Goal: Transaction & Acquisition: Purchase product/service

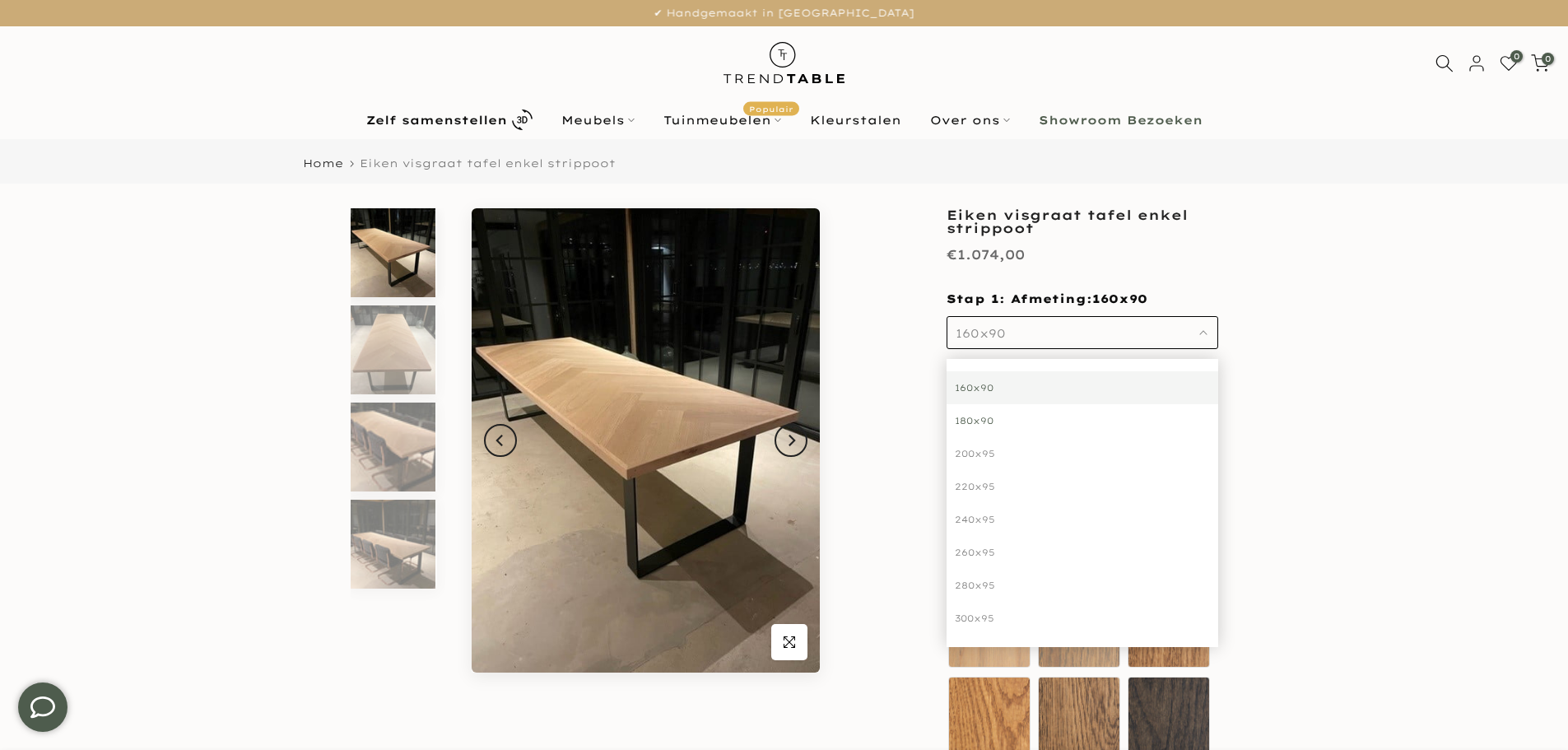
click at [982, 422] on div "180x90" at bounding box center [1082, 420] width 272 height 33
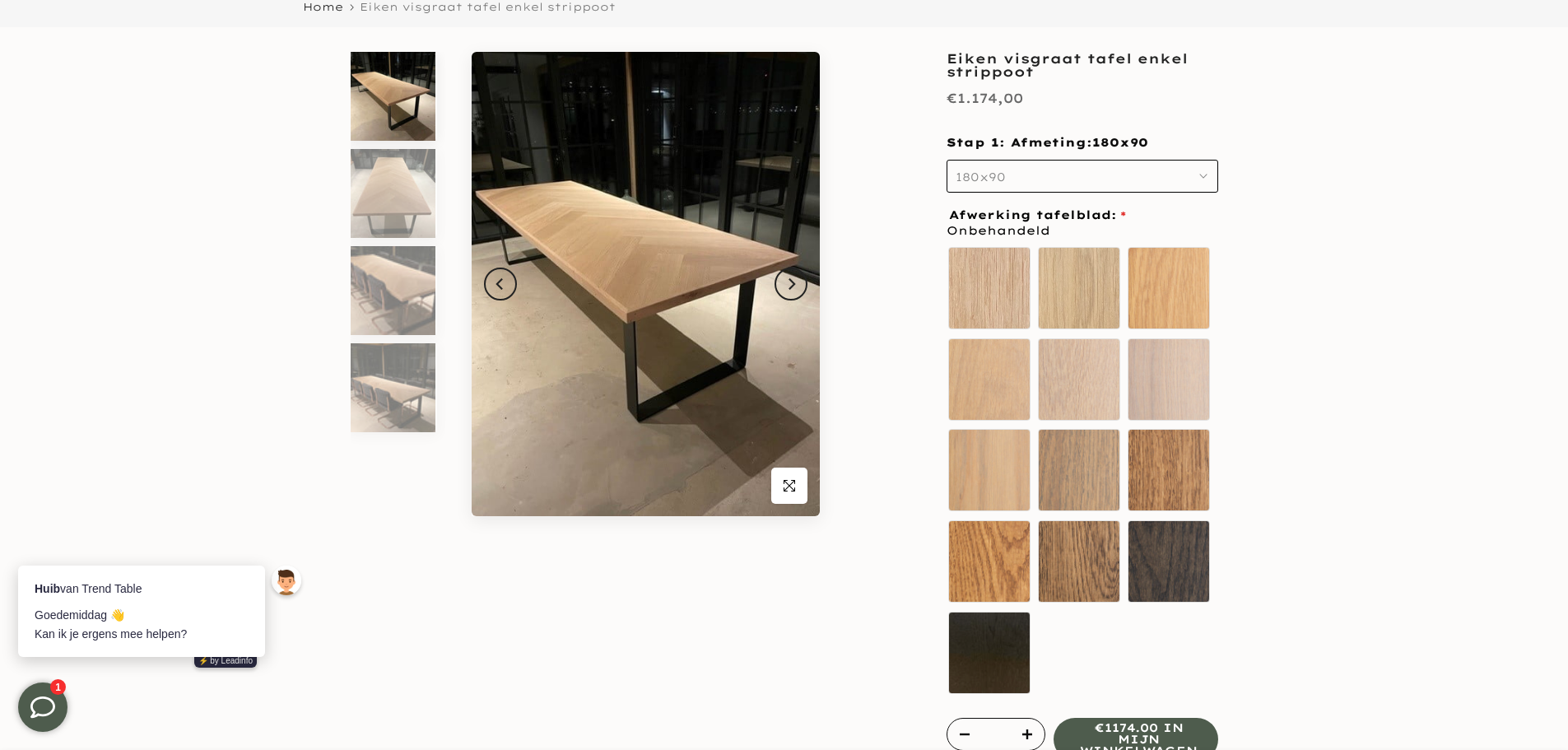
scroll to position [164, 0]
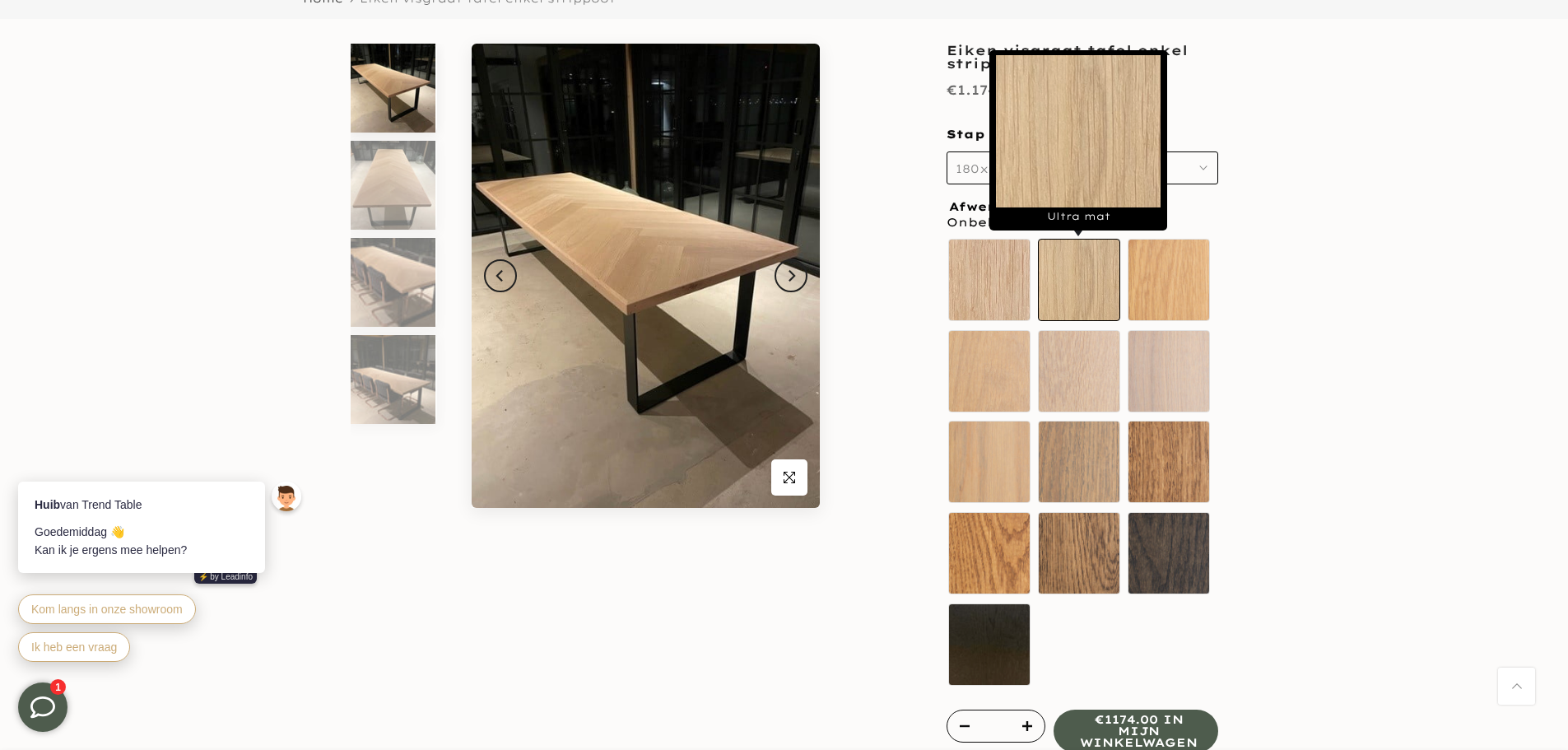
click at [1095, 265] on label "Ultra mat" at bounding box center [1080, 280] width 83 height 83
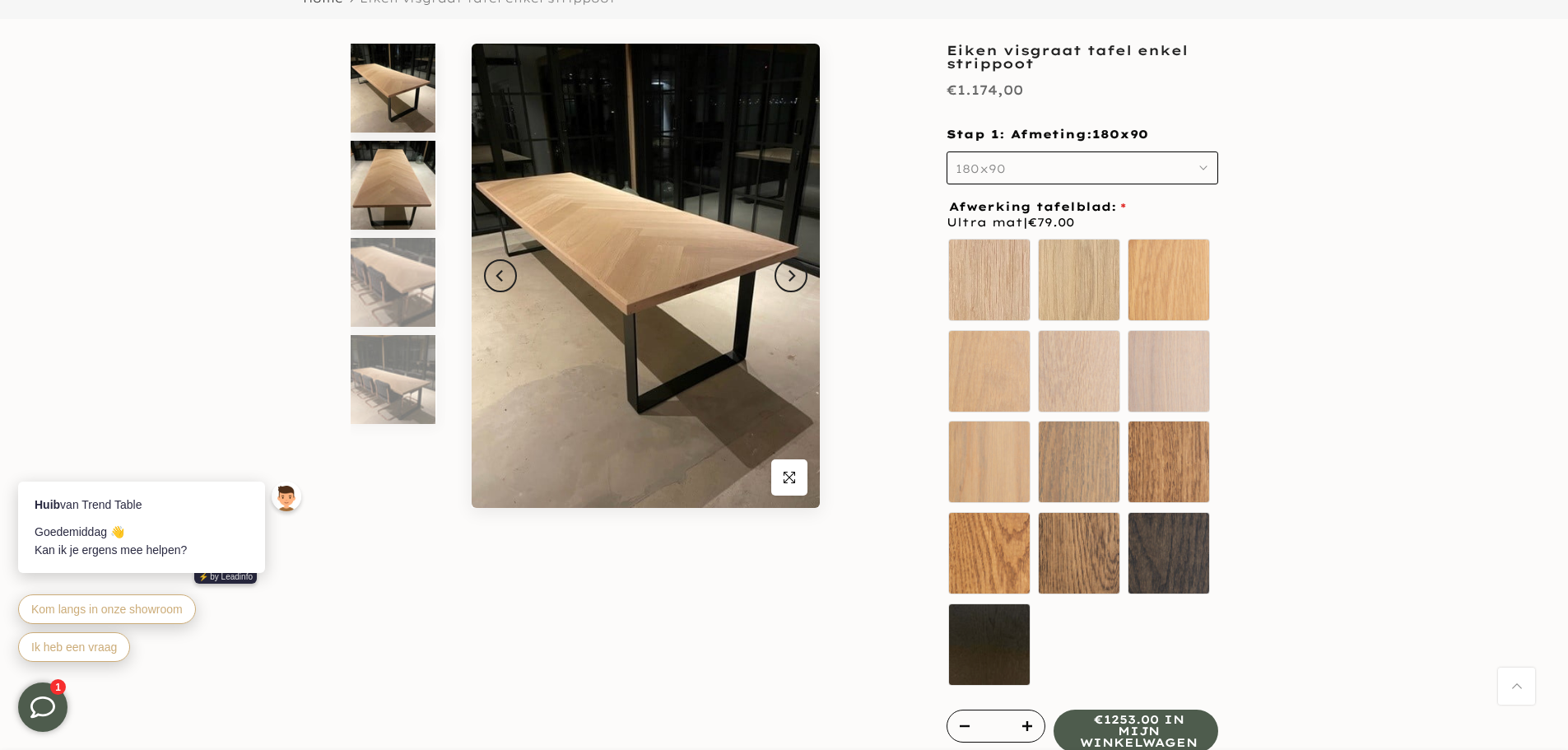
click at [421, 171] on img at bounding box center [393, 185] width 85 height 88
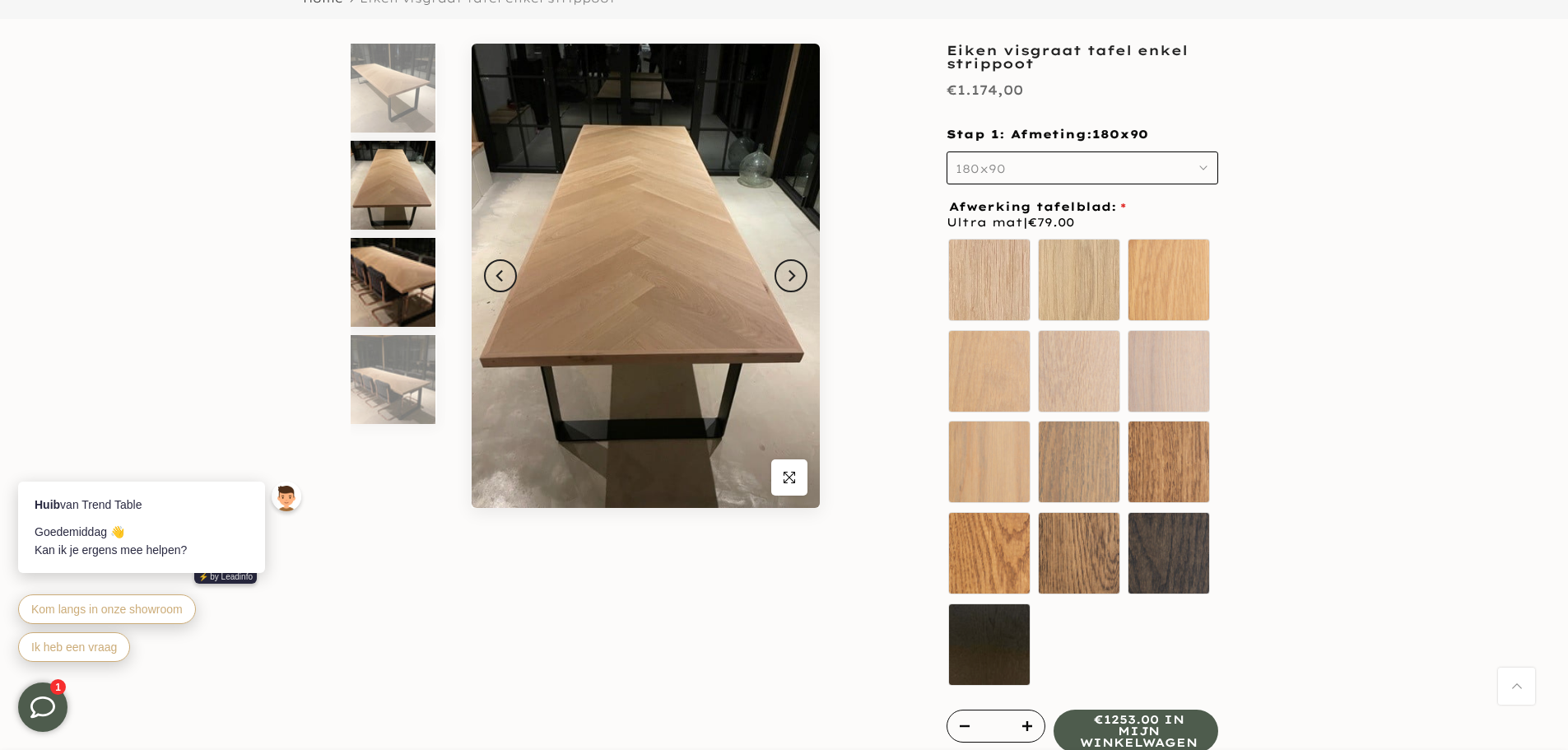
click at [375, 312] on img at bounding box center [393, 282] width 85 height 88
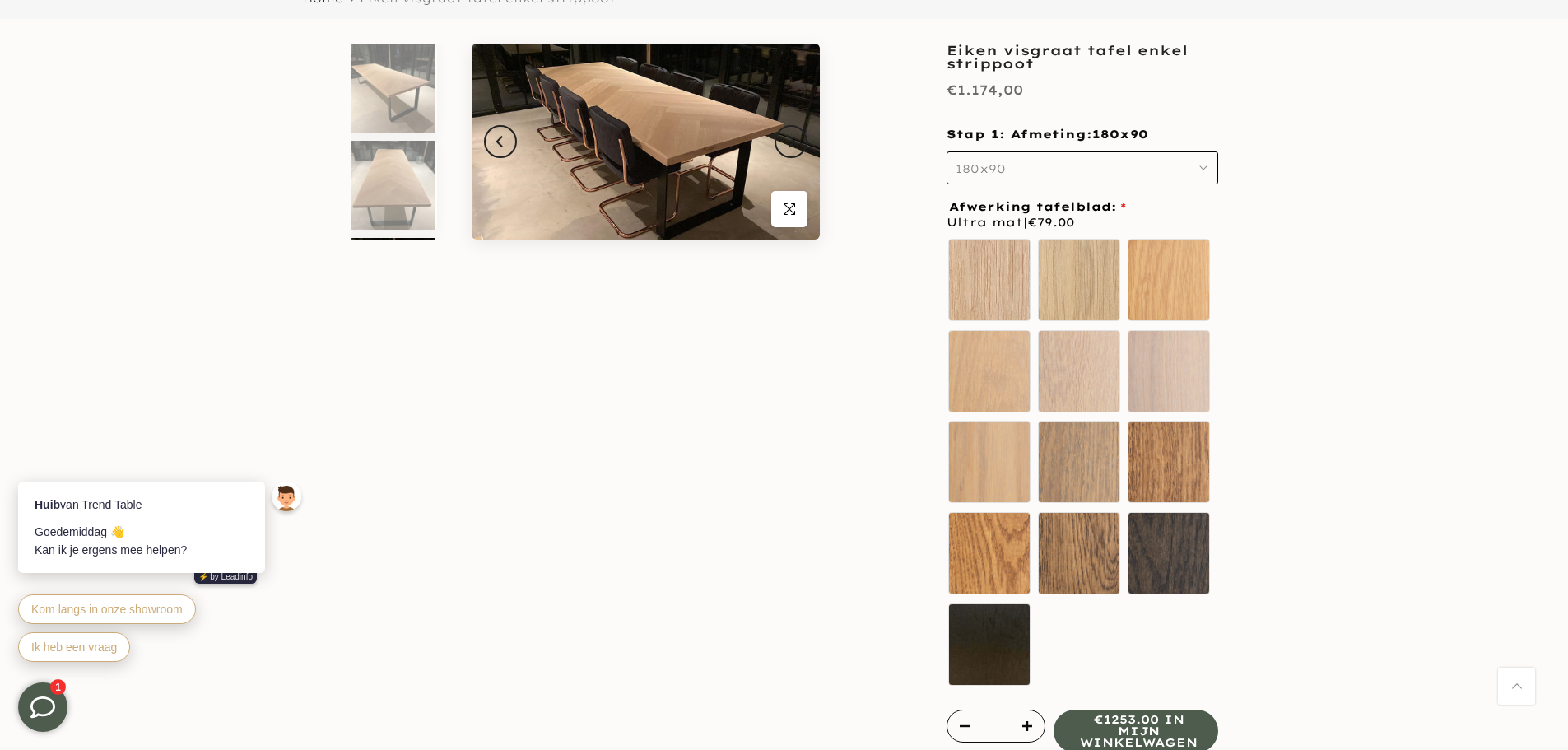
scroll to position [112, 0]
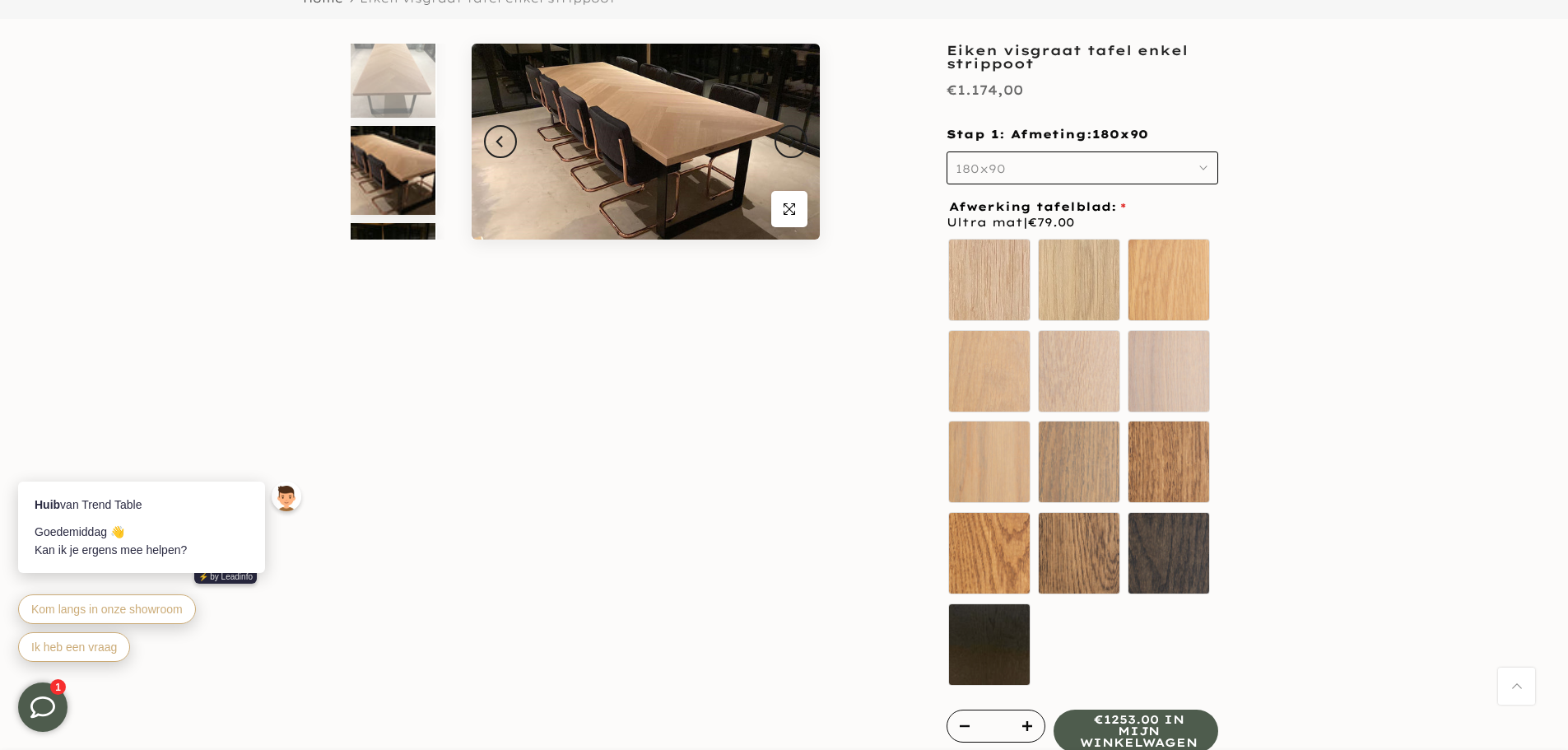
click at [421, 230] on img at bounding box center [393, 267] width 85 height 88
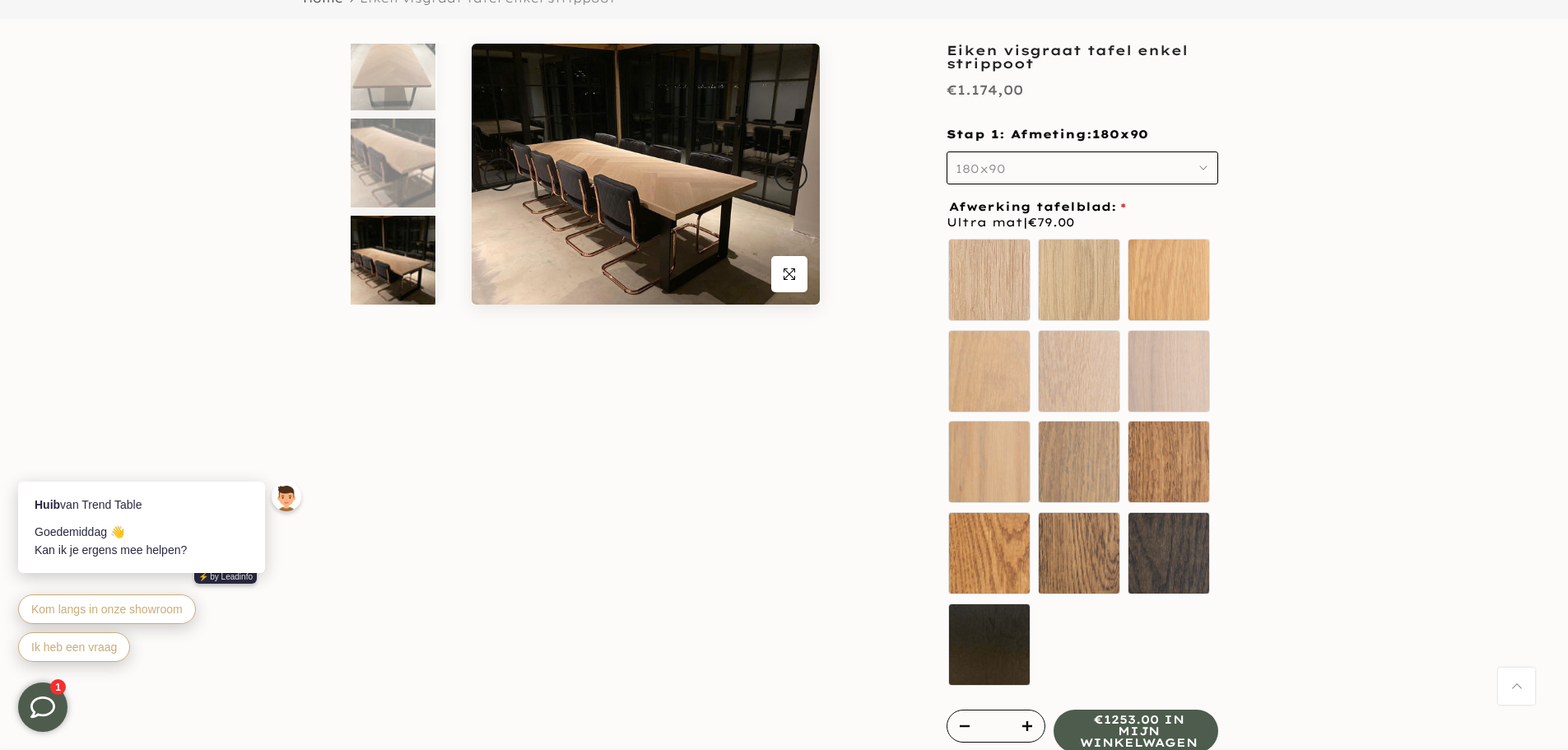
scroll to position [119, 0]
click at [995, 163] on span "180x90" at bounding box center [981, 168] width 50 height 14
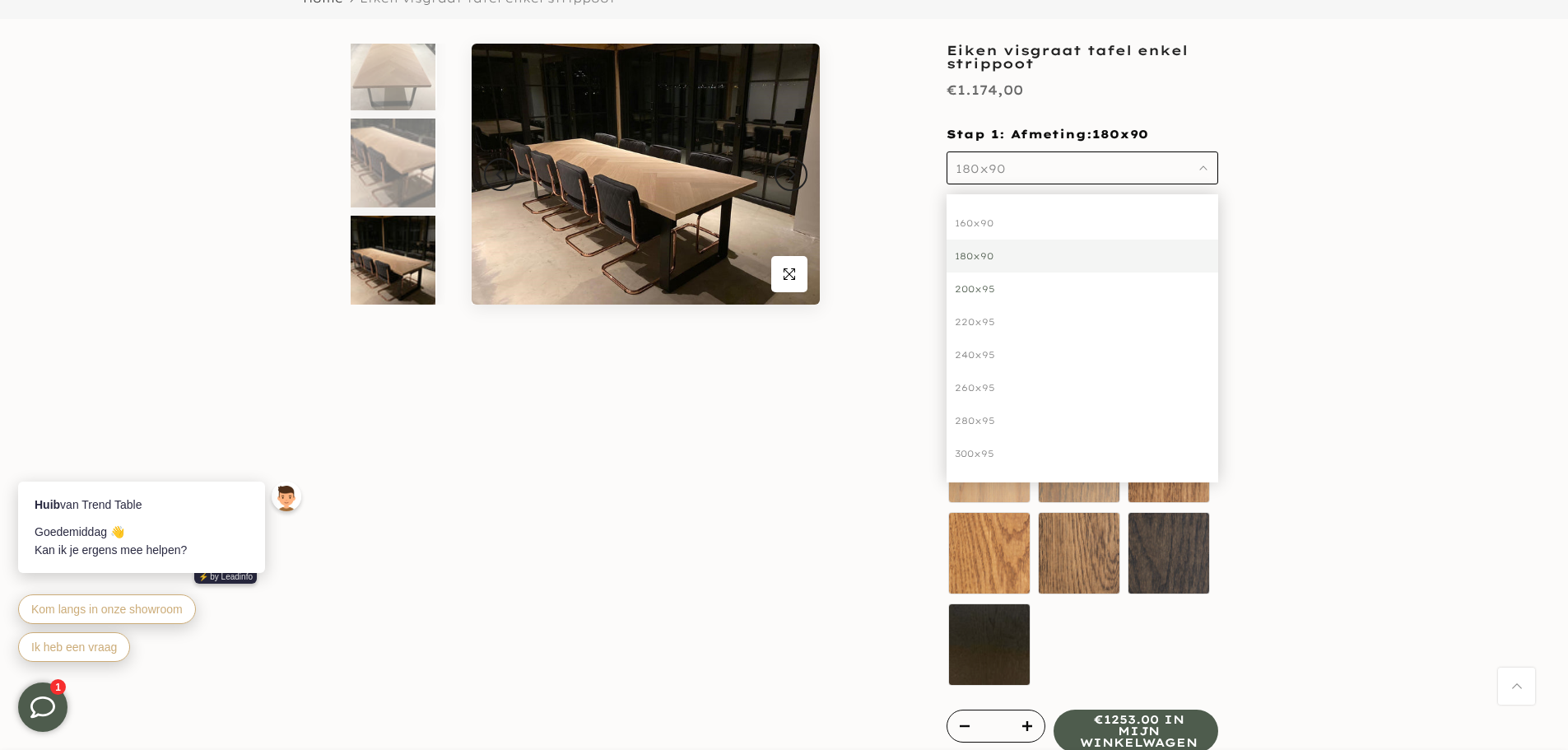
click at [1005, 288] on div "200x95" at bounding box center [1082, 288] width 272 height 33
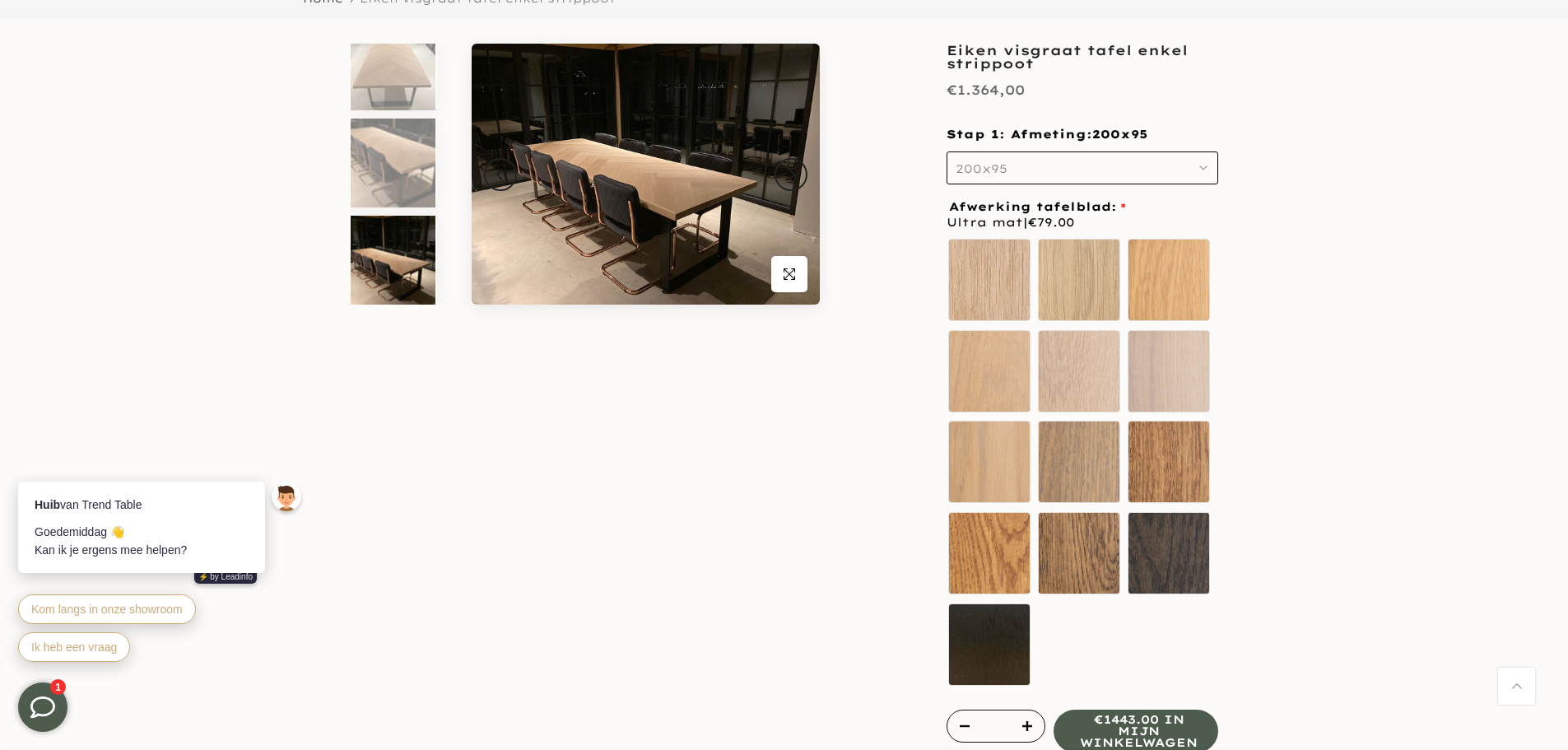
click at [765, 427] on div "Uitverkocht Klik om te vergroten" at bounding box center [585, 583] width 494 height 1080
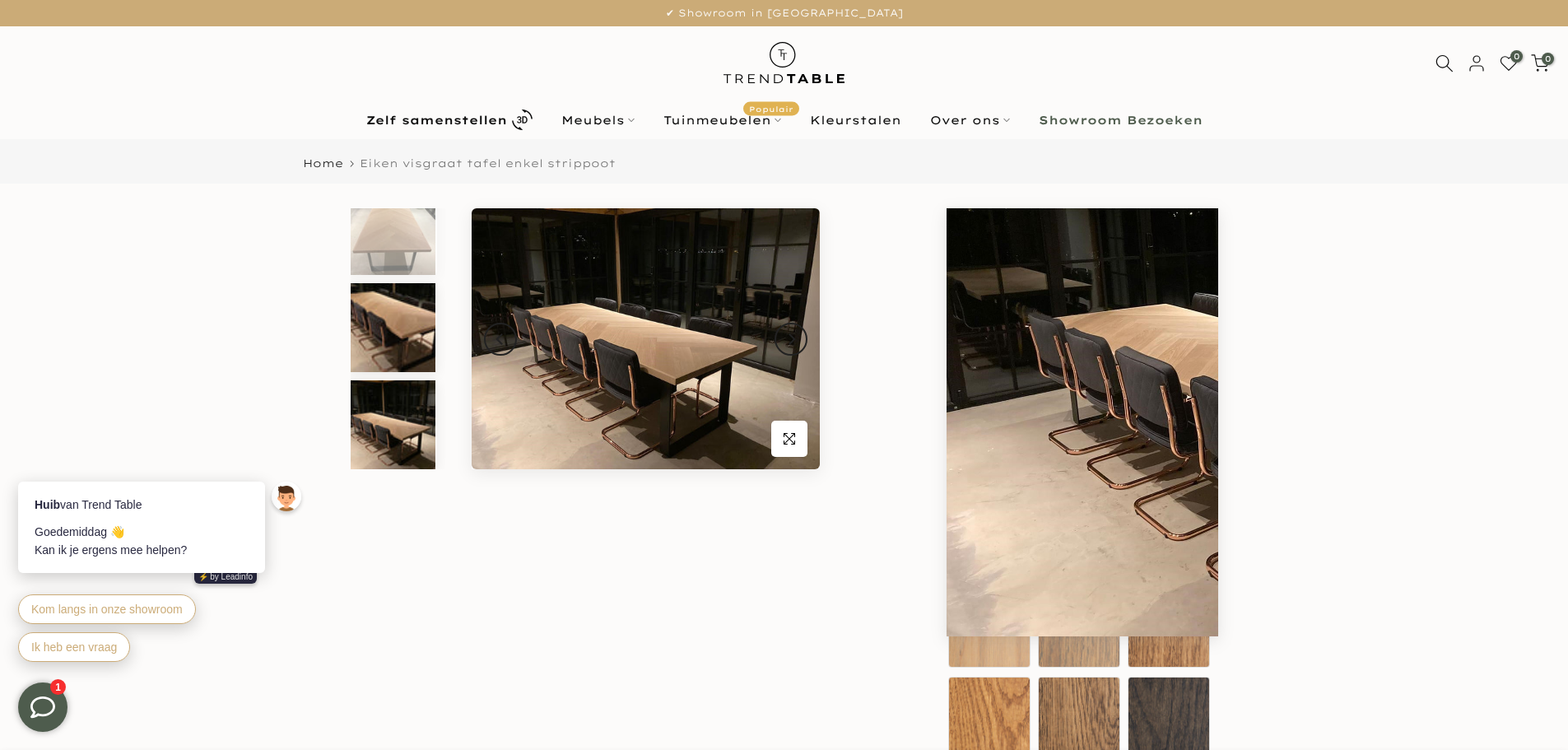
click at [397, 339] on img at bounding box center [393, 327] width 85 height 88
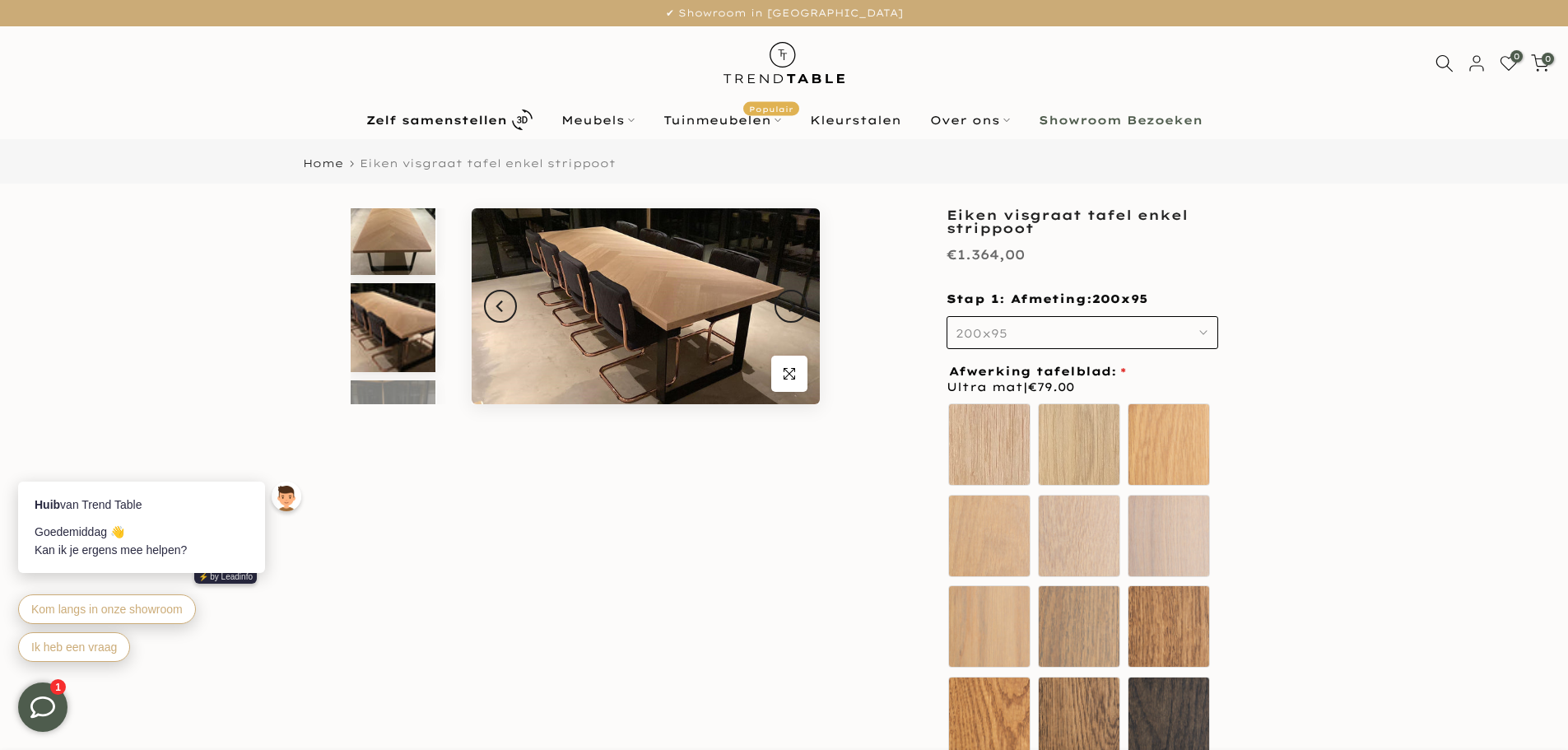
scroll to position [112, 0]
click at [386, 232] on img at bounding box center [393, 238] width 85 height 88
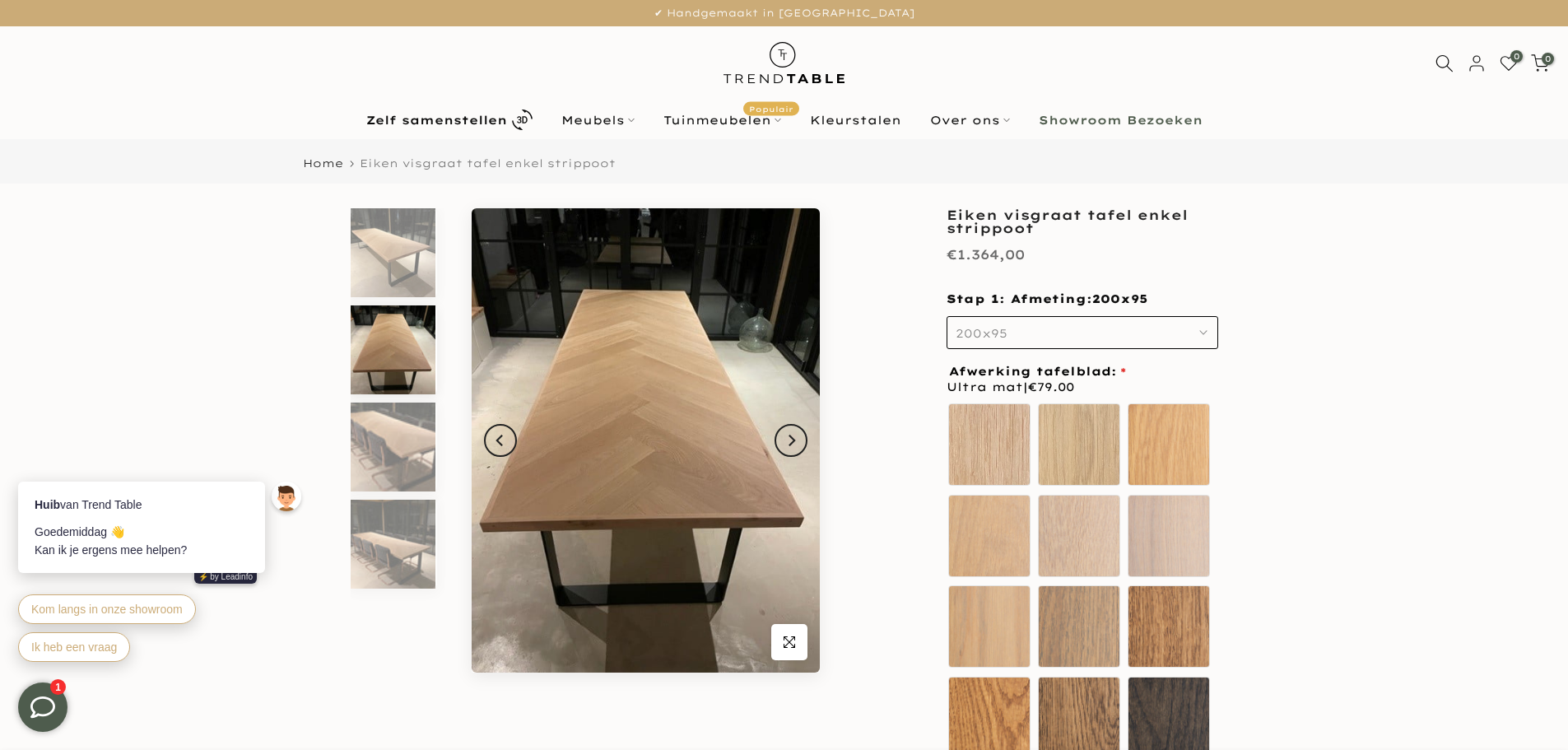
scroll to position [0, 0]
